Goal: Task Accomplishment & Management: Complete application form

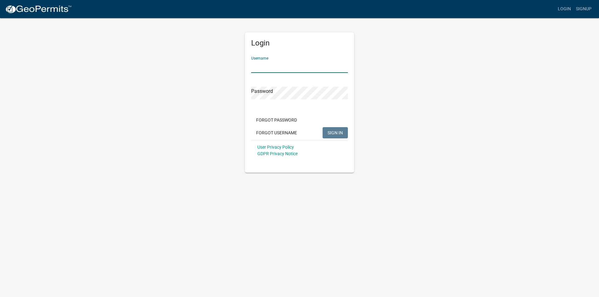
click at [259, 65] on input "Username" at bounding box center [299, 66] width 97 height 13
type input "lshields"
click at [334, 131] on span "SIGN IN" at bounding box center [335, 132] width 15 height 5
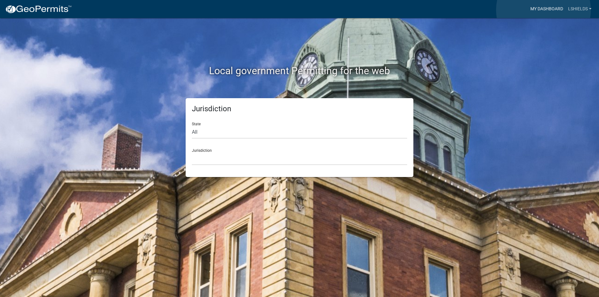
click at [544, 10] on link "My Dashboard" at bounding box center [547, 9] width 38 height 12
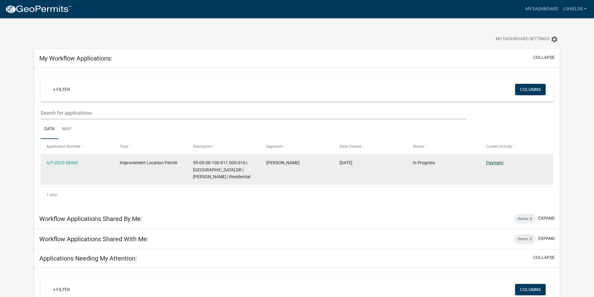
click at [495, 164] on link "Payment" at bounding box center [494, 162] width 17 height 5
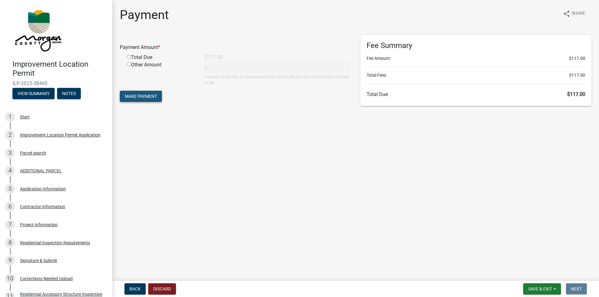
click at [147, 98] on span "Make Payment" at bounding box center [141, 96] width 32 height 5
click at [128, 63] on input "radio" at bounding box center [129, 64] width 4 height 4
radio input "true"
type input "117"
click at [146, 97] on span "Make Payment" at bounding box center [141, 96] width 32 height 5
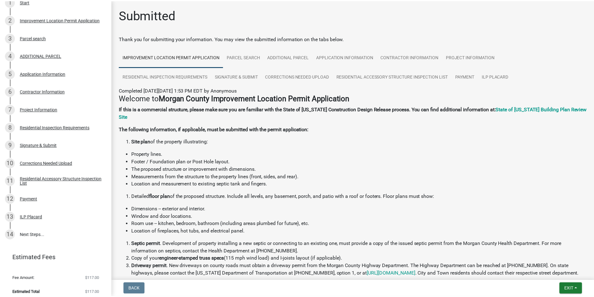
scroll to position [120, 0]
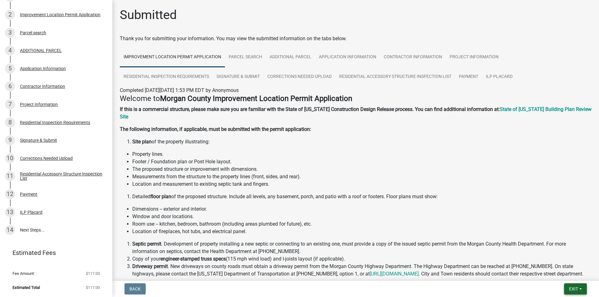
click at [573, 292] on span "Exit" at bounding box center [573, 289] width 9 height 5
click at [554, 273] on button "Save & Exit" at bounding box center [562, 273] width 50 height 15
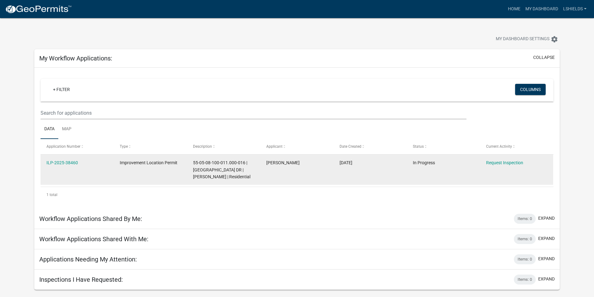
scroll to position [18, 0]
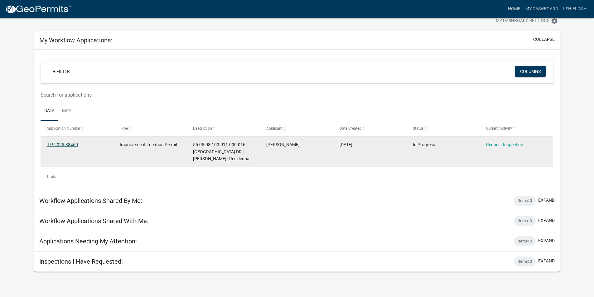
click at [72, 145] on link "ILP-2025-38460" at bounding box center [62, 144] width 32 height 5
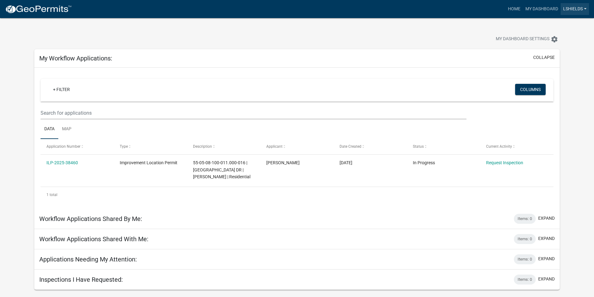
click at [581, 8] on link "lshields" at bounding box center [575, 9] width 28 height 12
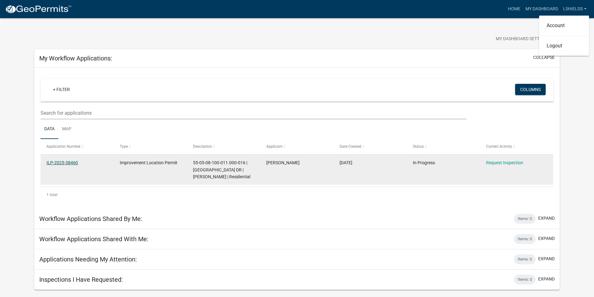
click at [55, 162] on link "ILP-2025-38460" at bounding box center [62, 162] width 32 height 5
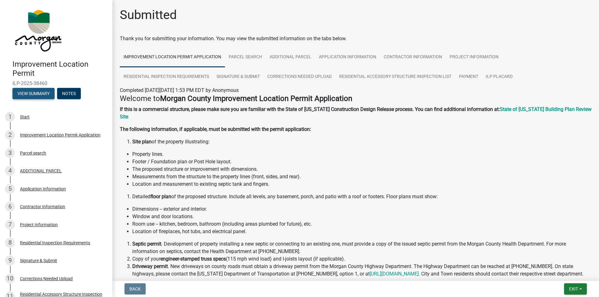
click at [34, 94] on button "View Summary" at bounding box center [33, 93] width 42 height 11
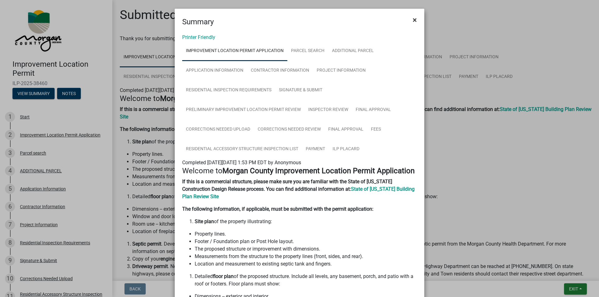
click at [413, 21] on span "×" at bounding box center [415, 20] width 4 height 9
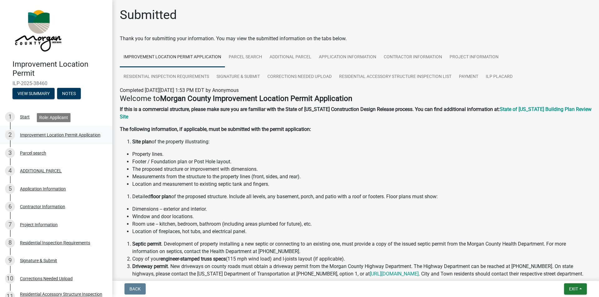
click at [37, 134] on div "Improvement Location Permit Application" at bounding box center [60, 135] width 81 height 4
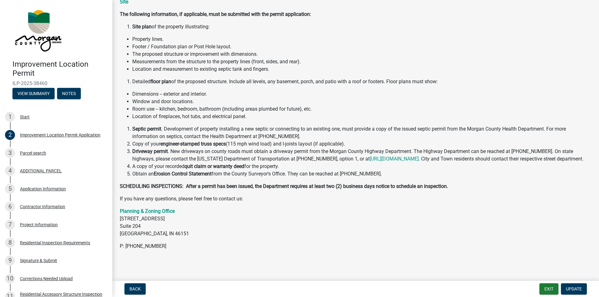
scroll to position [57, 0]
click at [30, 152] on div "Parcel search" at bounding box center [33, 153] width 26 height 4
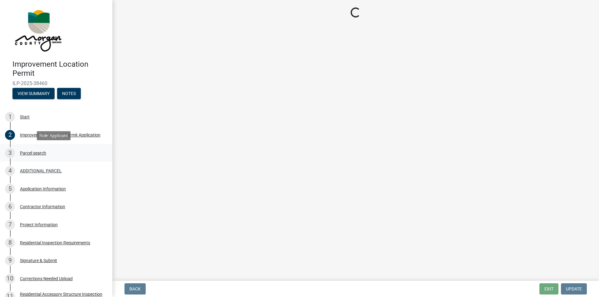
scroll to position [0, 0]
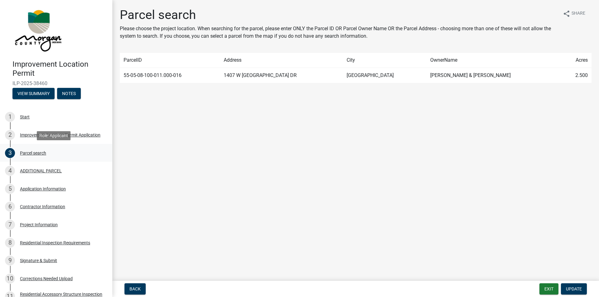
click at [36, 154] on div "Parcel search" at bounding box center [33, 153] width 26 height 4
click at [39, 190] on div "Application Information" at bounding box center [43, 189] width 46 height 4
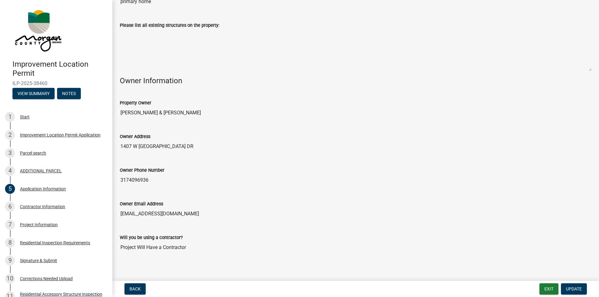
scroll to position [216, 0]
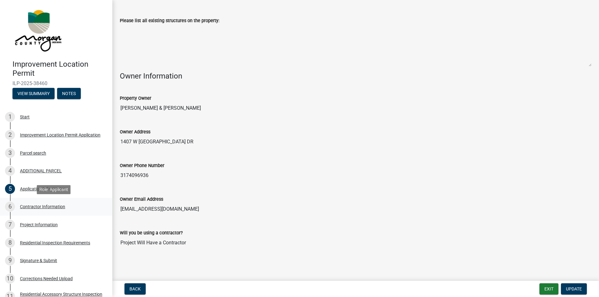
click at [48, 206] on div "Contractor Information" at bounding box center [42, 207] width 45 height 4
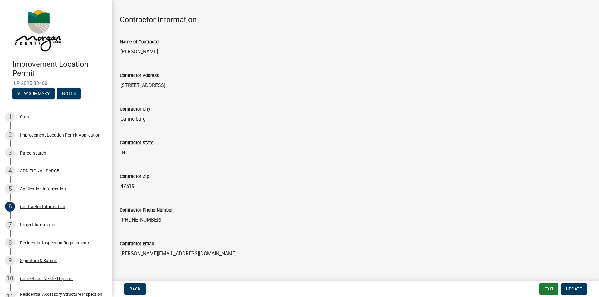
scroll to position [31, 0]
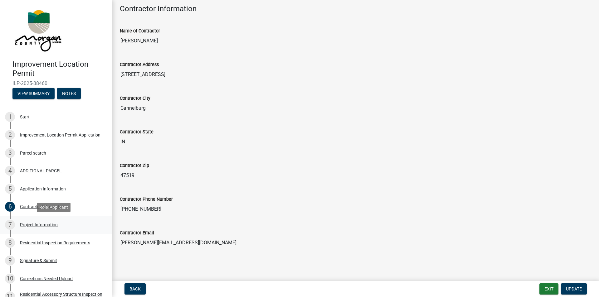
click at [43, 224] on div "Project Information" at bounding box center [39, 225] width 38 height 4
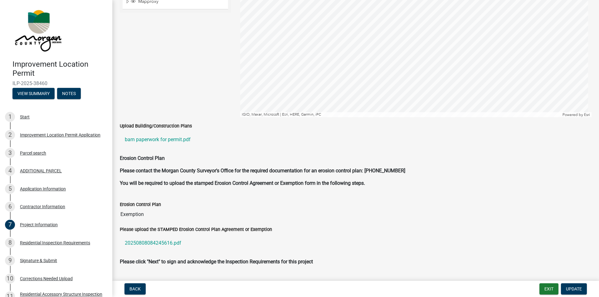
scroll to position [1145, 0]
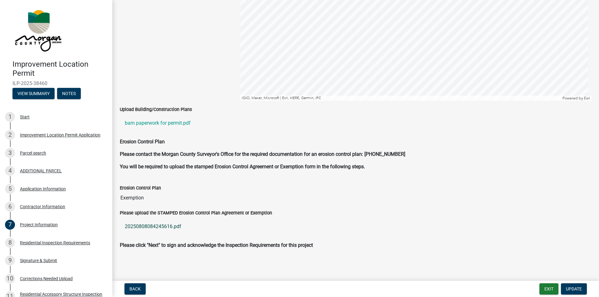
click at [166, 227] on link "20250808084245616.pdf" at bounding box center [356, 226] width 472 height 15
click at [153, 123] on link "barn paperwork for permit.pdf" at bounding box center [356, 123] width 472 height 15
